Goal: Check status: Check status

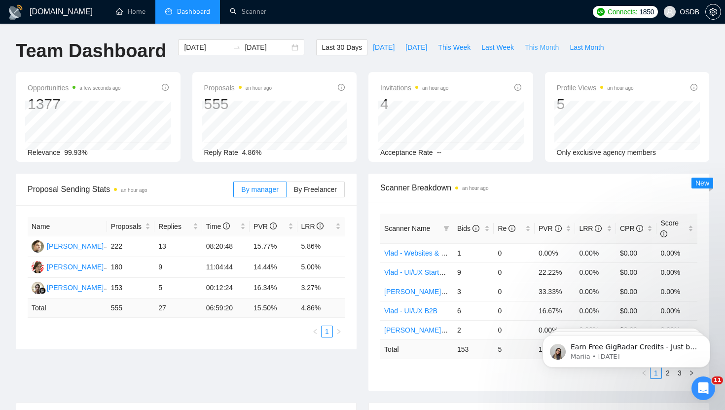
click at [542, 43] on span "This Month" at bounding box center [542, 47] width 34 height 11
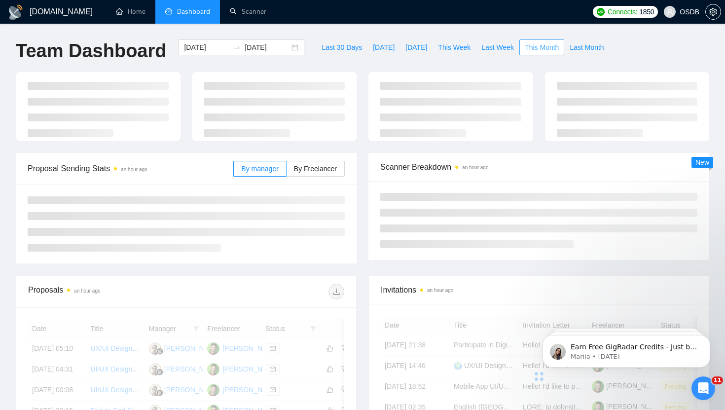
type input "[DATE]"
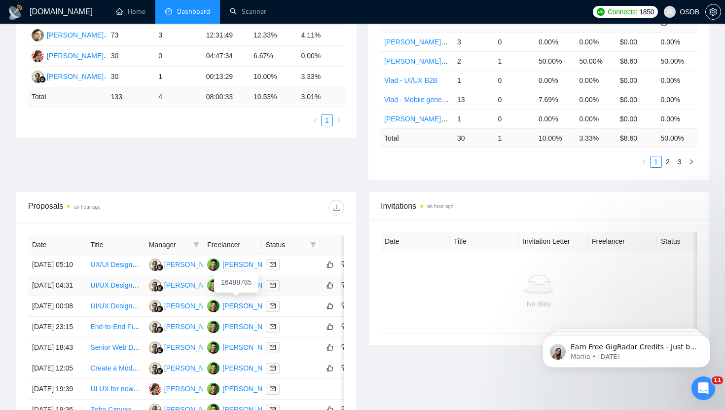
scroll to position [212, 0]
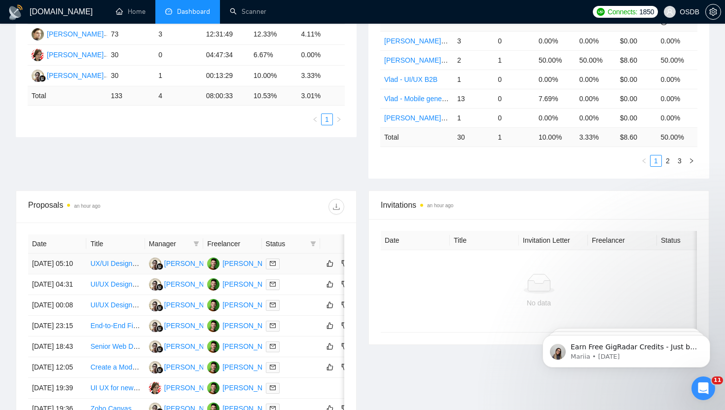
click at [289, 274] on td at bounding box center [291, 263] width 58 height 21
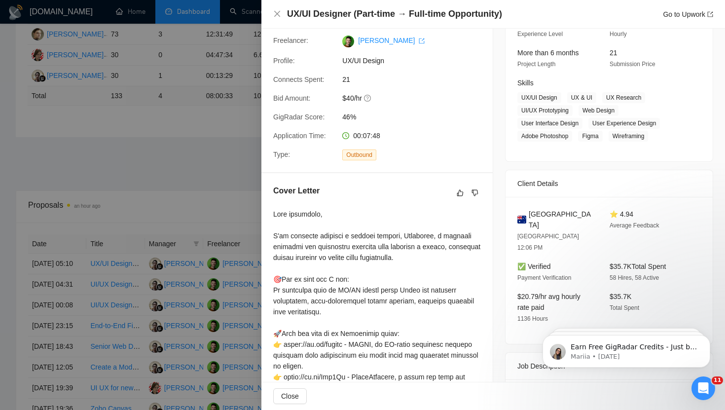
scroll to position [0, 0]
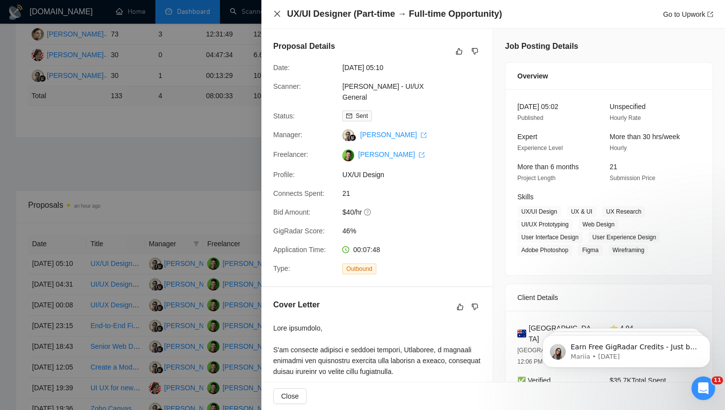
click at [276, 16] on icon "close" at bounding box center [277, 14] width 8 height 8
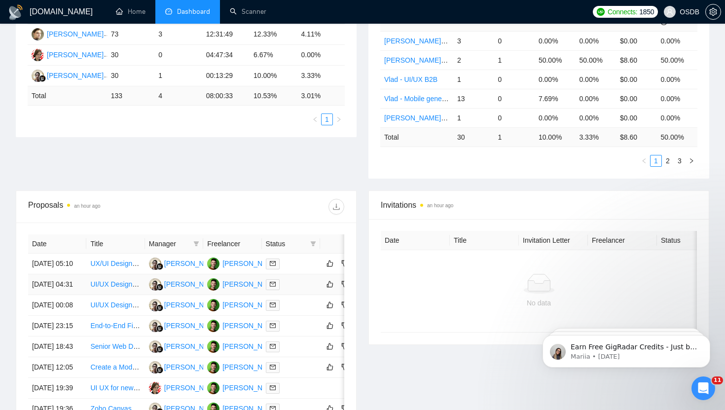
click at [294, 295] on td at bounding box center [291, 284] width 58 height 21
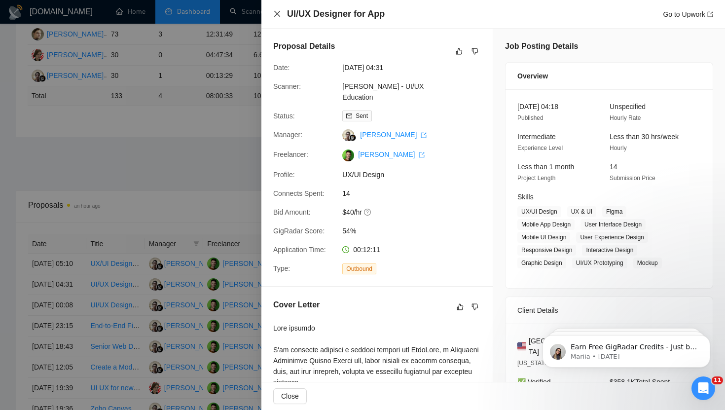
click at [273, 15] on icon "close" at bounding box center [277, 14] width 8 height 8
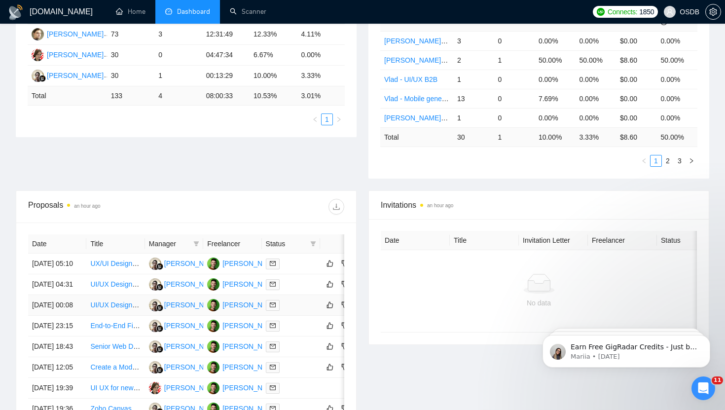
click at [297, 311] on div at bounding box center [291, 304] width 50 height 11
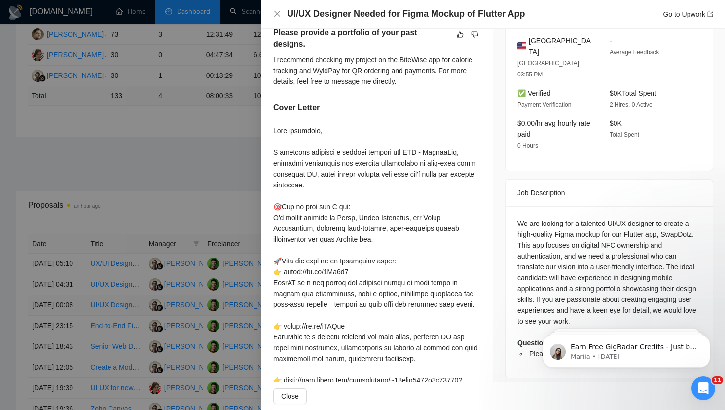
scroll to position [263, 0]
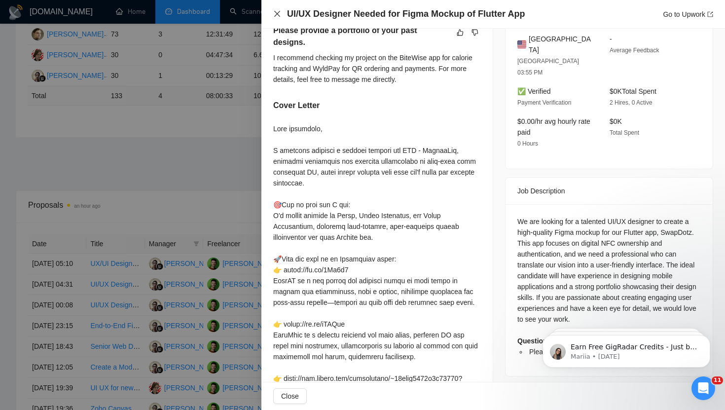
click at [279, 18] on icon "close" at bounding box center [277, 14] width 8 height 8
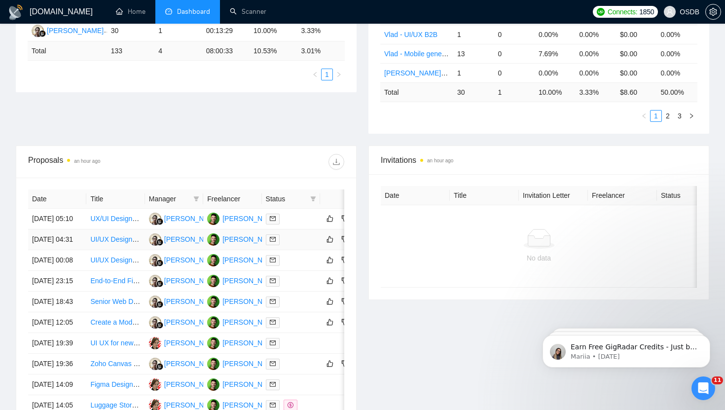
scroll to position [260, 0]
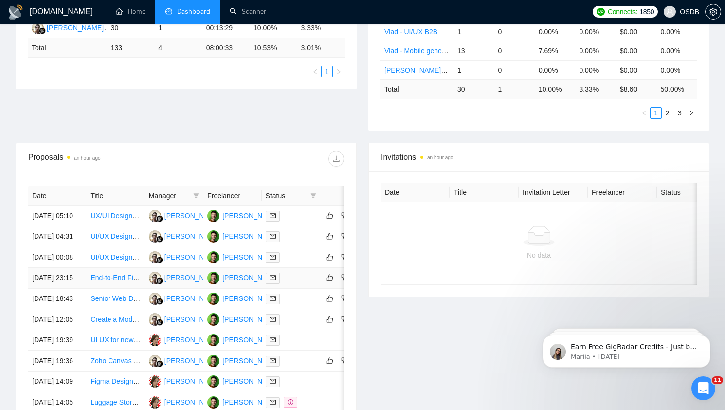
click at [289, 284] on div at bounding box center [291, 277] width 50 height 11
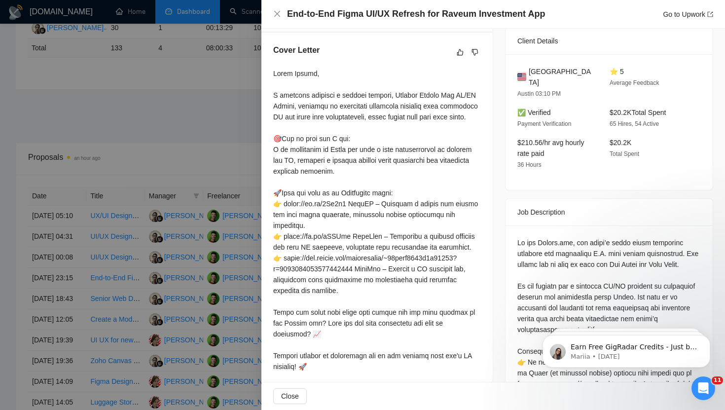
scroll to position [246, 0]
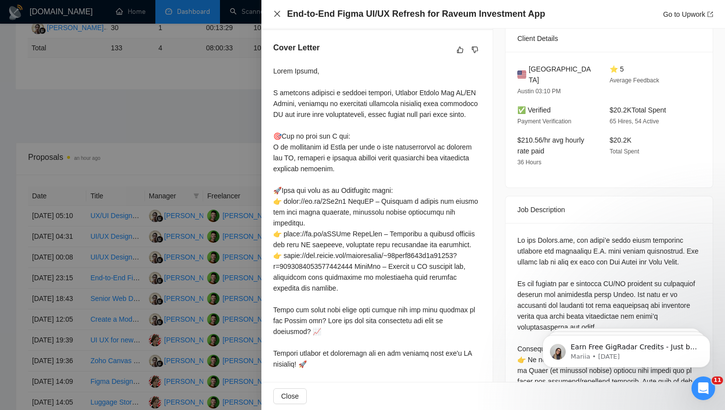
click at [278, 14] on icon "close" at bounding box center [277, 14] width 8 height 8
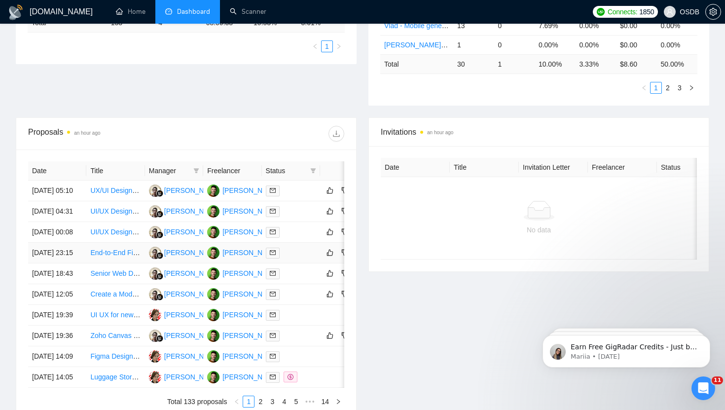
scroll to position [288, 0]
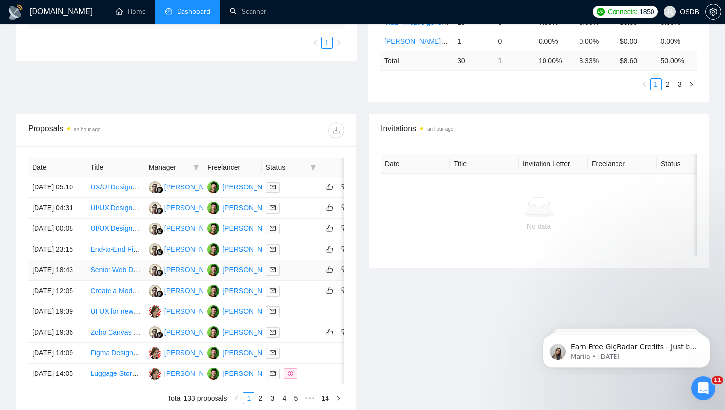
click at [312, 276] on div at bounding box center [291, 269] width 50 height 11
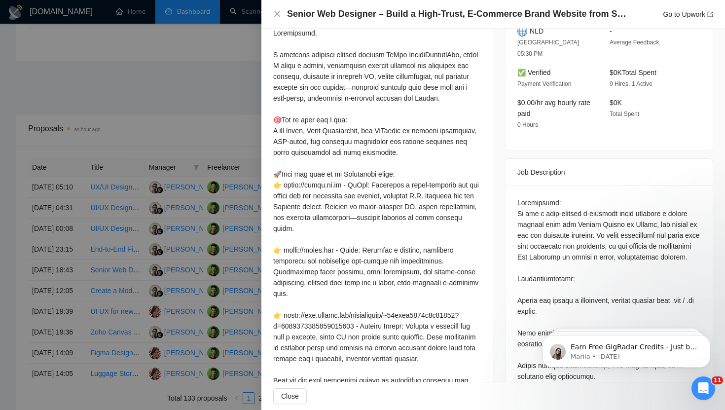
scroll to position [298, 0]
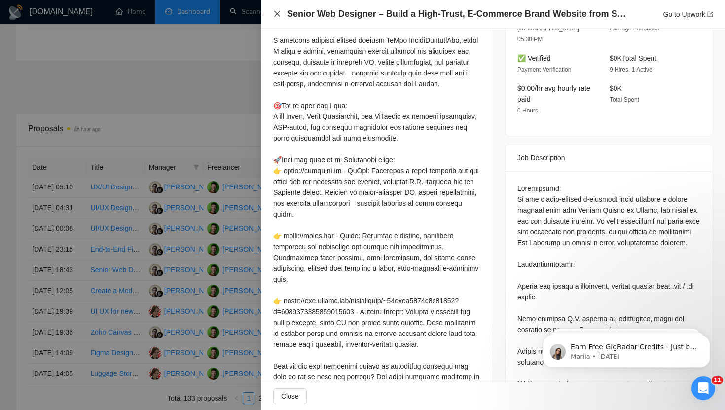
click at [275, 14] on icon "close" at bounding box center [277, 14] width 8 height 8
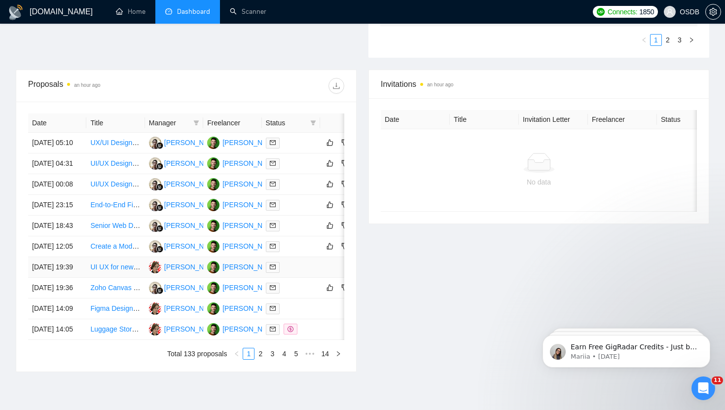
scroll to position [333, 0]
click at [302, 256] on td at bounding box center [291, 246] width 58 height 21
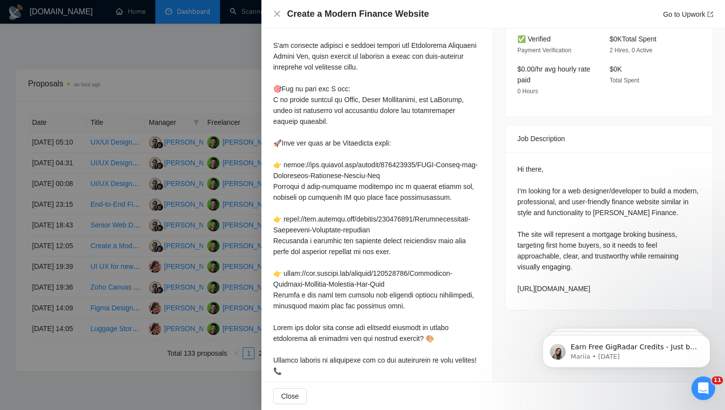
scroll to position [357, 0]
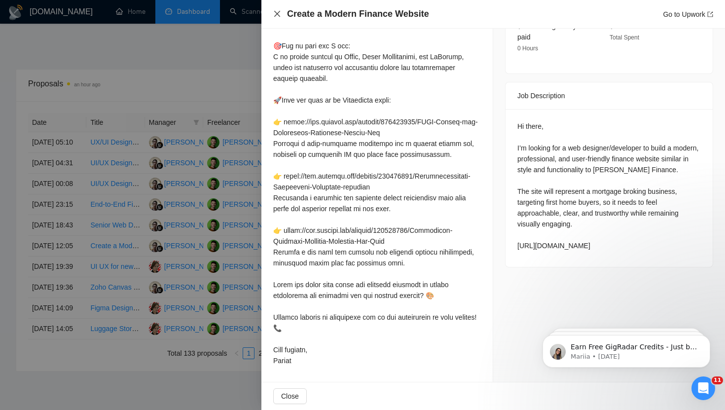
click at [276, 16] on icon "close" at bounding box center [277, 14] width 8 height 8
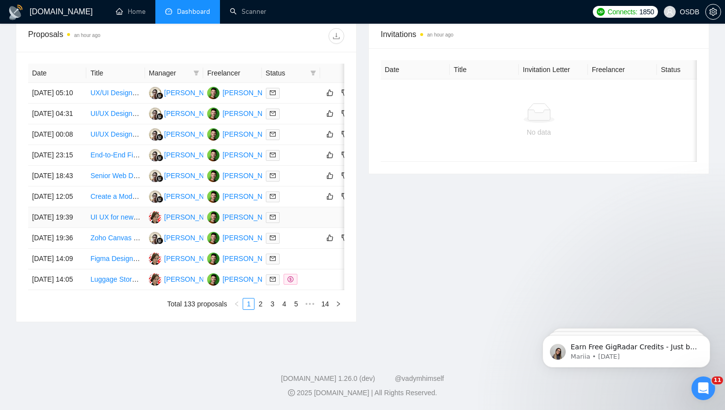
scroll to position [441, 0]
click at [262, 309] on link "2" at bounding box center [260, 303] width 11 height 11
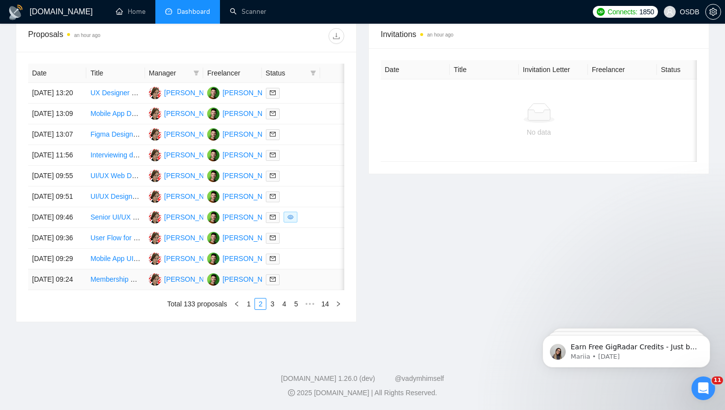
scroll to position [405, 0]
click at [272, 309] on link "3" at bounding box center [272, 303] width 11 height 11
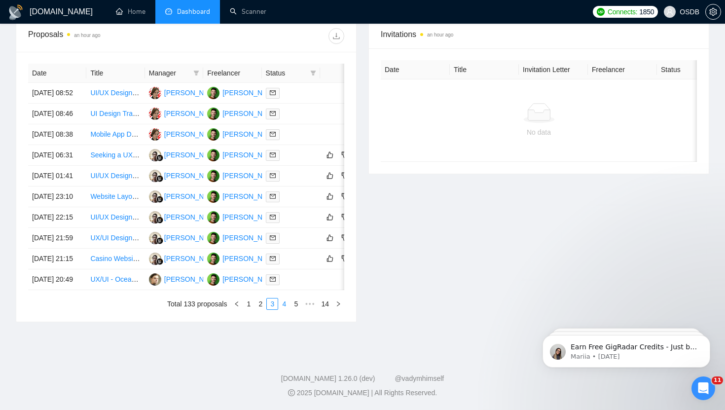
click at [283, 309] on link "4" at bounding box center [284, 303] width 11 height 11
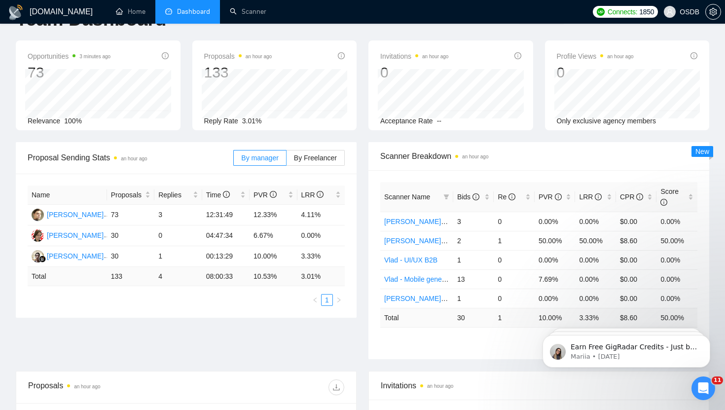
scroll to position [0, 0]
